Goal: Information Seeking & Learning: Learn about a topic

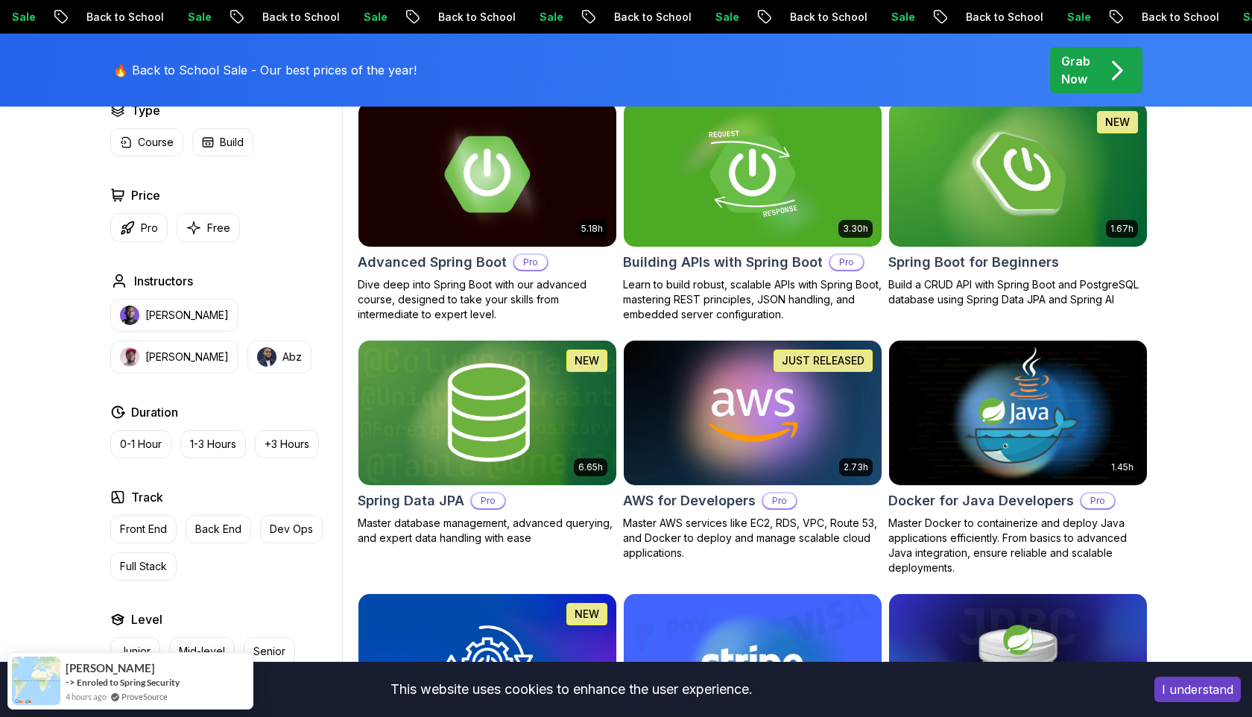
scroll to position [459, 0]
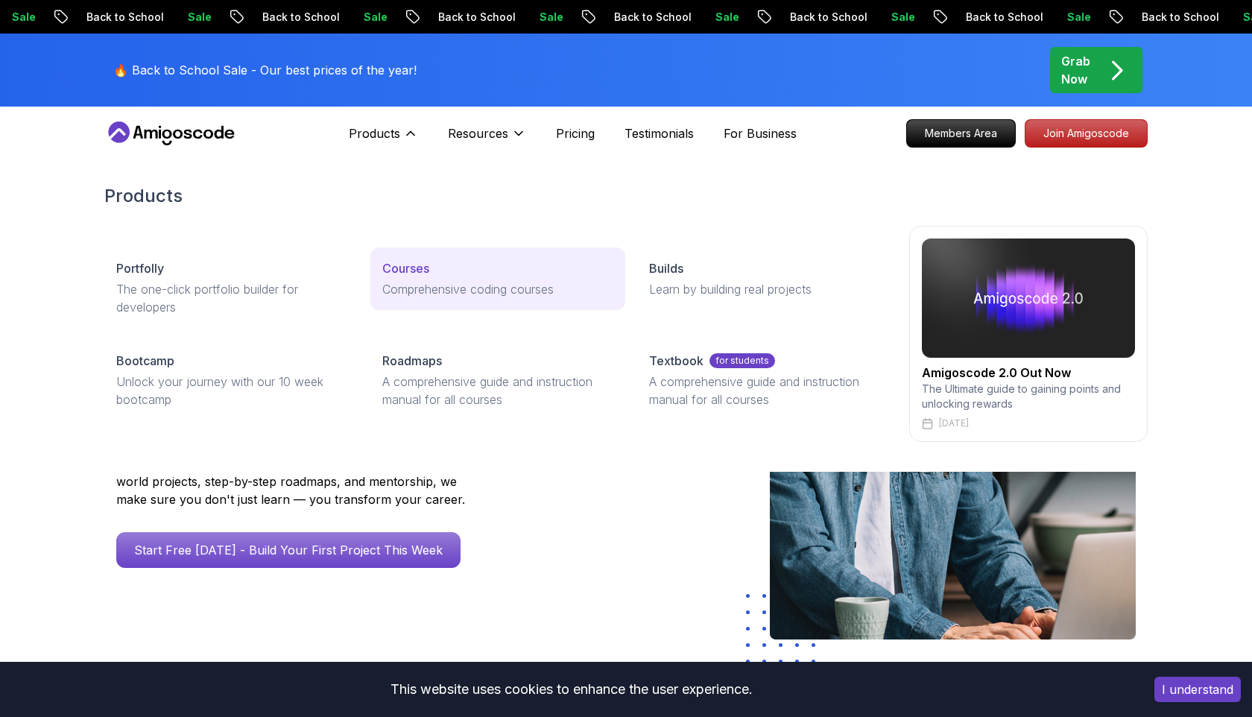
click at [408, 269] on p "Courses" at bounding box center [405, 268] width 47 height 18
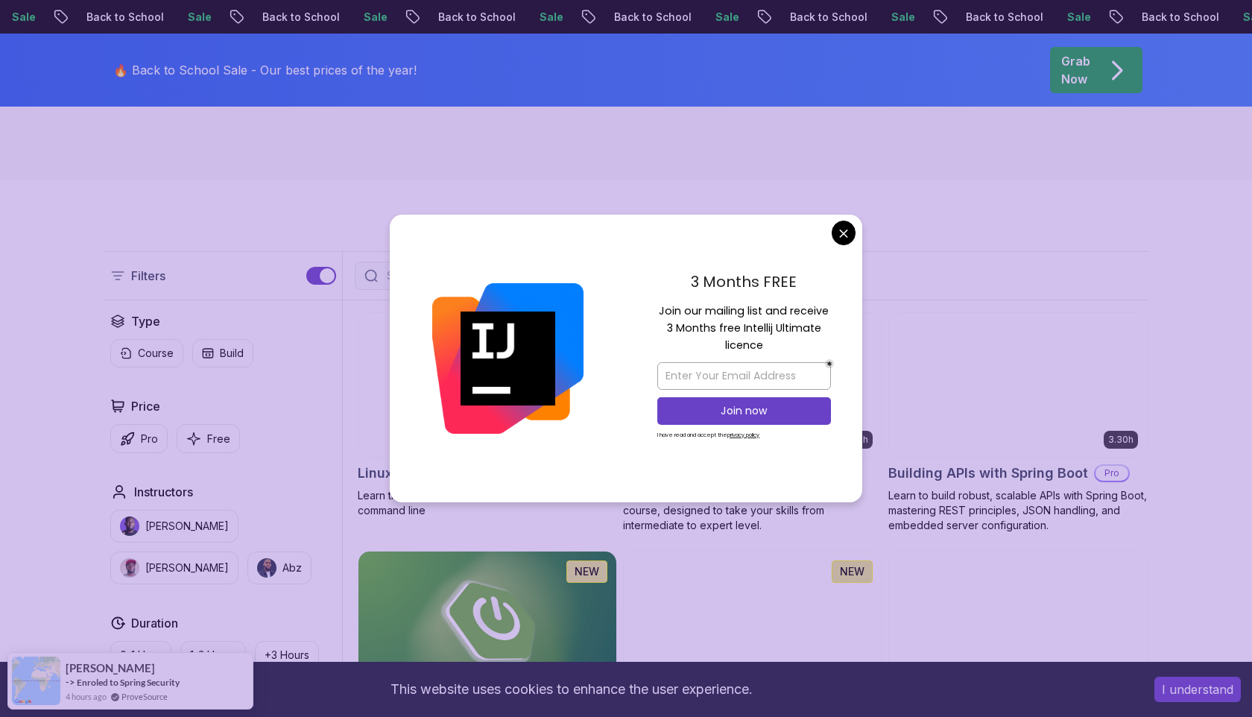
scroll to position [264, 0]
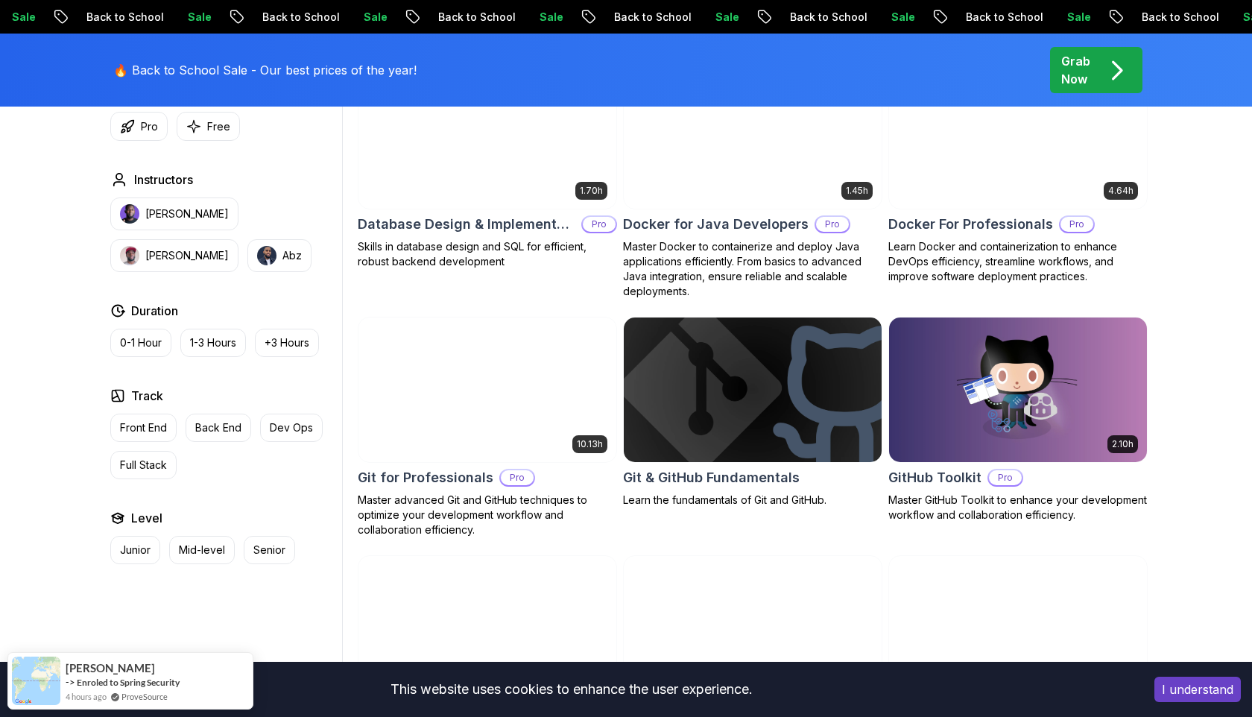
scroll to position [0, 0]
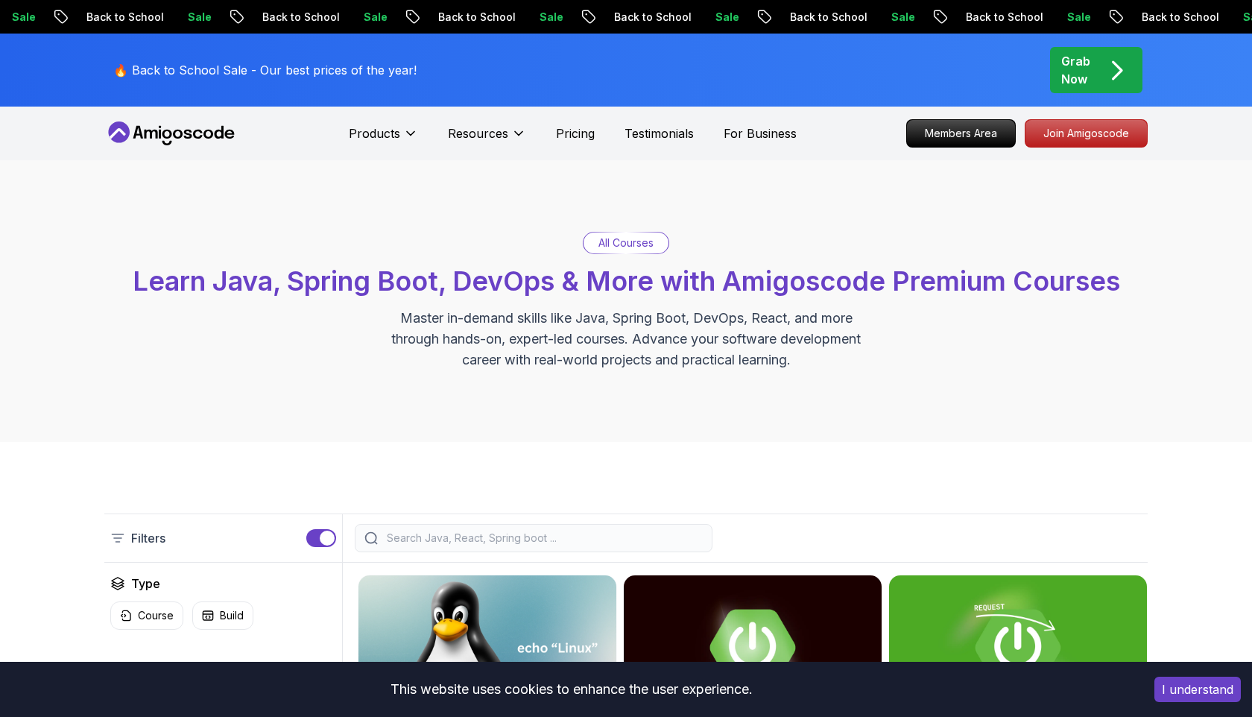
click at [507, 530] on div at bounding box center [534, 538] width 358 height 28
click at [490, 544] on input "search" at bounding box center [543, 537] width 319 height 15
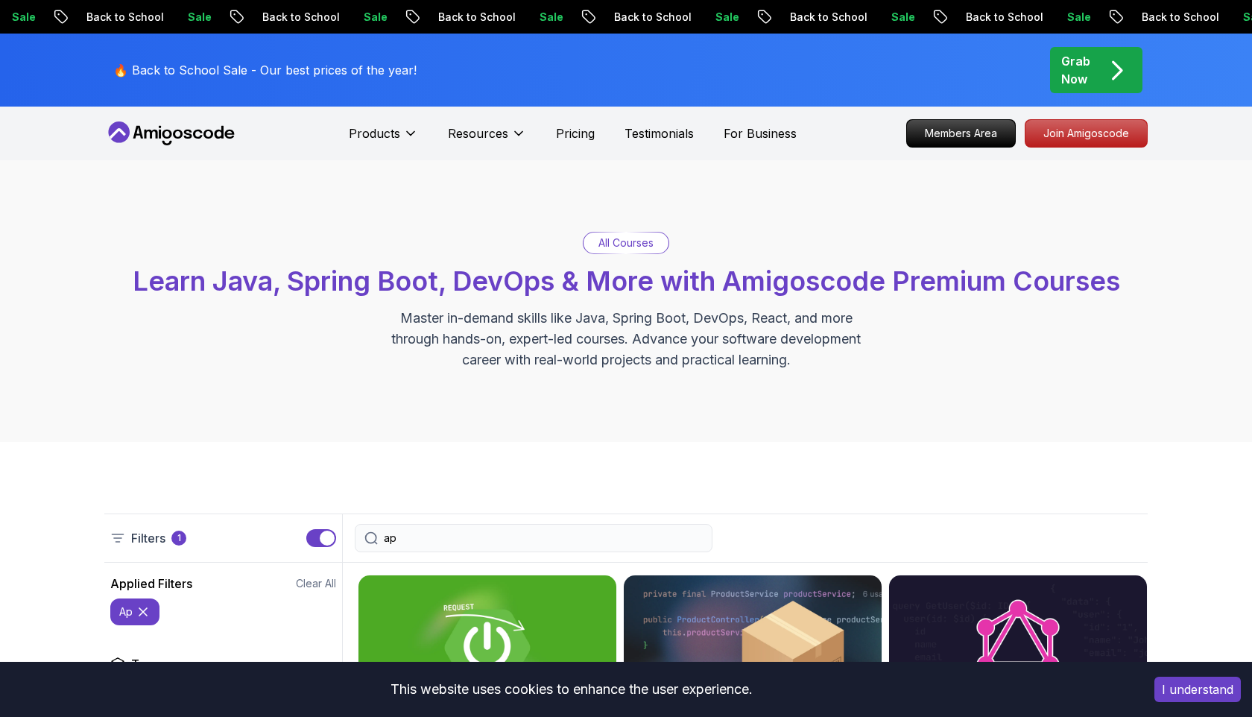
type input "a"
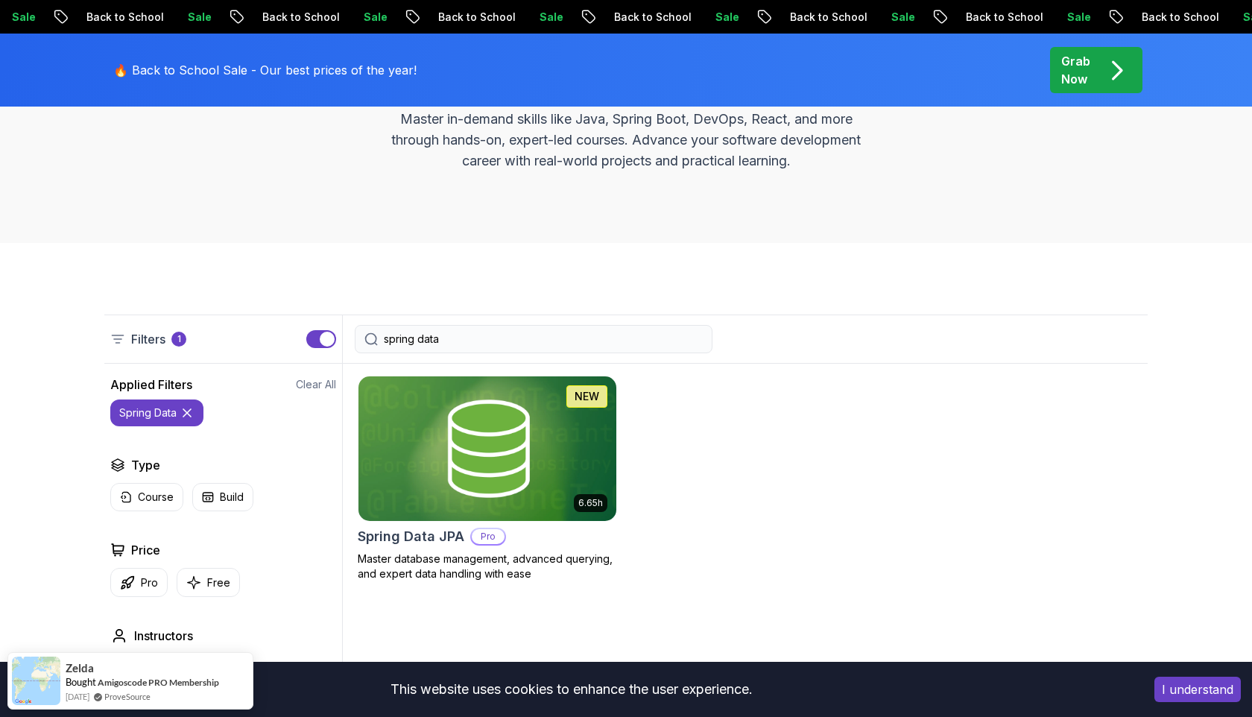
scroll to position [205, 0]
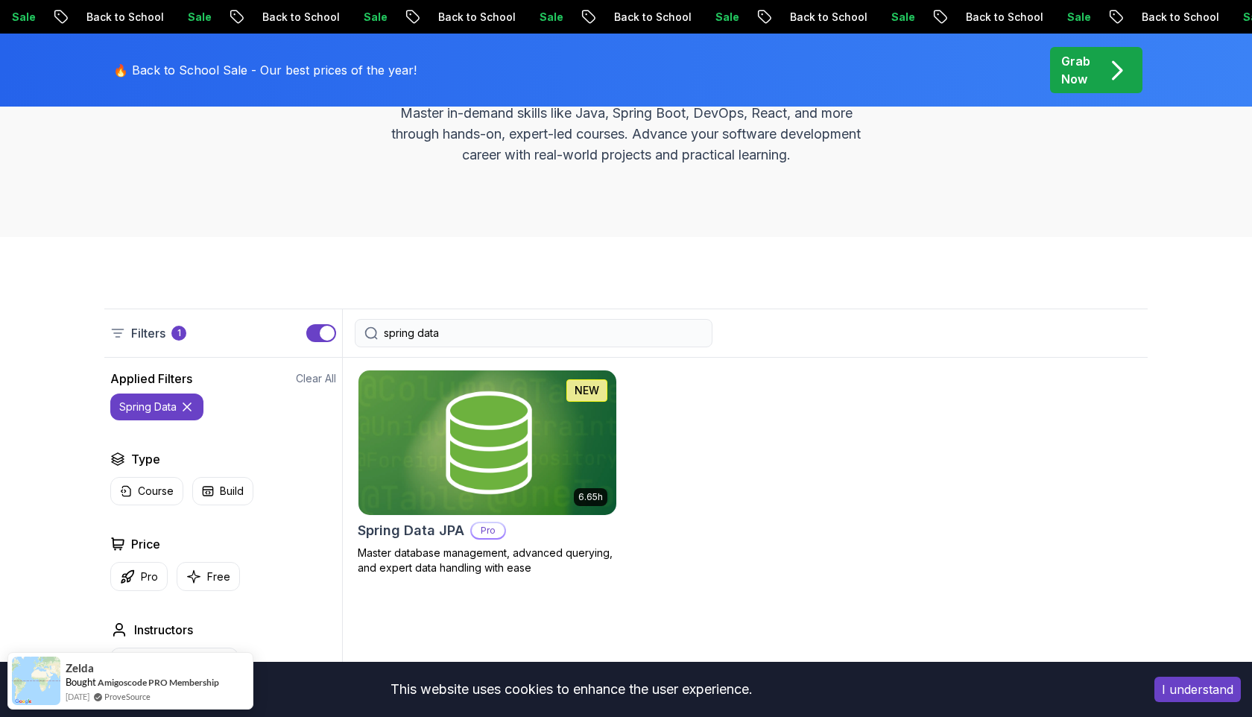
type input "spring data"
click at [440, 531] on h2 "Spring Data JPA" at bounding box center [411, 530] width 107 height 21
